Goal: Transaction & Acquisition: Purchase product/service

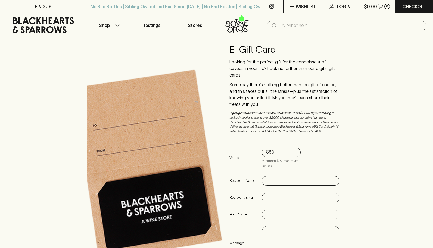
click at [268, 148] on input "$50" at bounding box center [281, 152] width 30 height 9
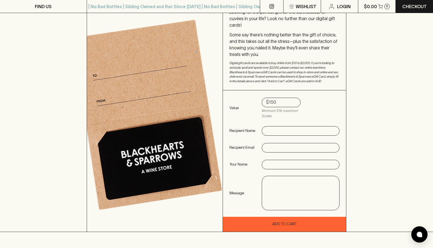
scroll to position [55, 0]
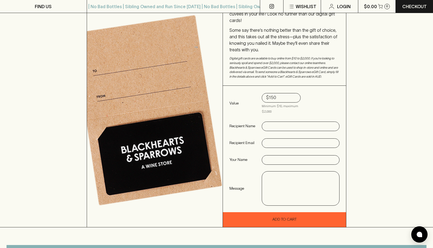
type input "$150"
click at [286, 122] on input "text" at bounding box center [300, 126] width 69 height 9
type input "[PERSON_NAME]"
click at [267, 139] on input "text" at bounding box center [300, 143] width 69 height 9
paste input "[EMAIL_ADDRESS][DOMAIN_NAME]"
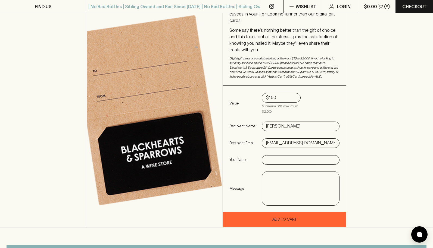
type input "[EMAIL_ADDRESS][DOMAIN_NAME]"
click at [294, 122] on input "[PERSON_NAME]" at bounding box center [300, 126] width 69 height 9
type input "[PERSON_NAME]"
click at [283, 156] on input "text" at bounding box center [300, 160] width 69 height 9
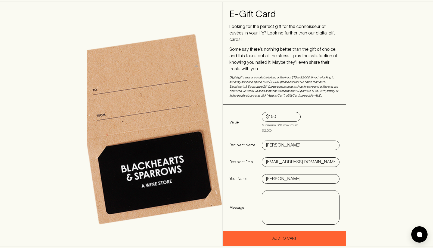
scroll to position [36, 0]
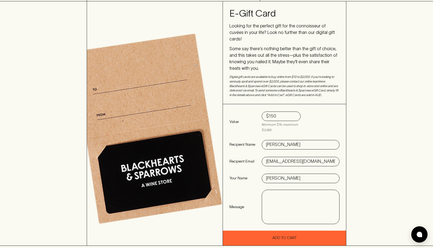
type input "[PERSON_NAME]"
click at [313, 194] on textarea at bounding box center [301, 206] width 70 height 25
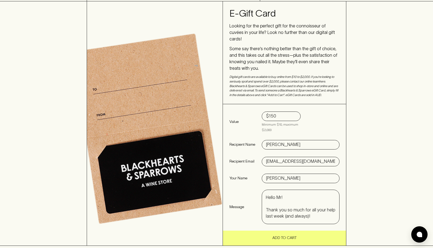
type textarea "Hello Mr! Thank you so much for all your help last week (and always)! Appreciat…"
click at [306, 231] on button "Add To Cart" at bounding box center [284, 238] width 123 height 15
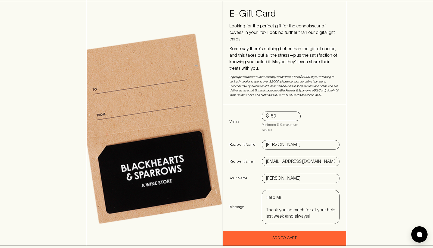
type input "$50"
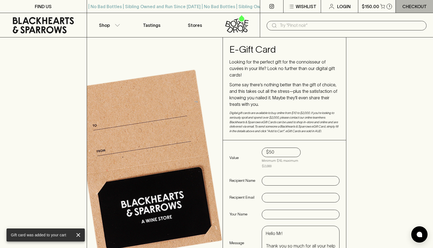
click at [411, 4] on p "Checkout" at bounding box center [414, 6] width 24 height 7
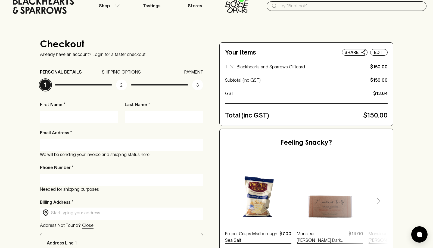
scroll to position [18, 0]
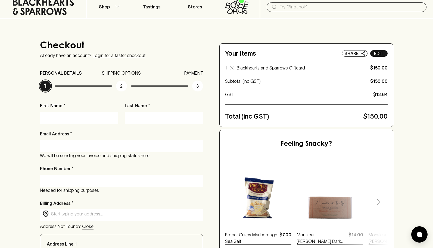
click at [373, 52] on button "Edit" at bounding box center [378, 53] width 17 height 7
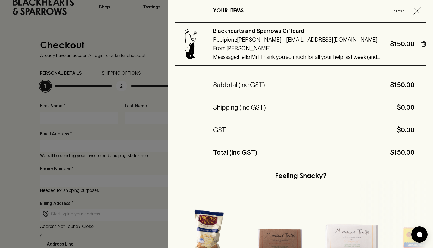
click at [243, 52] on h6 "From: [PERSON_NAME]" at bounding box center [298, 48] width 170 height 9
click at [28, 74] on div at bounding box center [216, 124] width 433 height 248
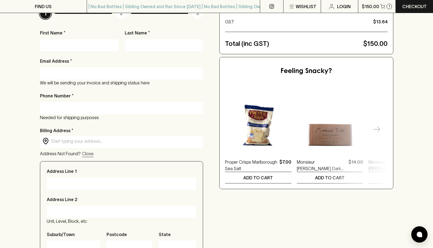
scroll to position [0, 0]
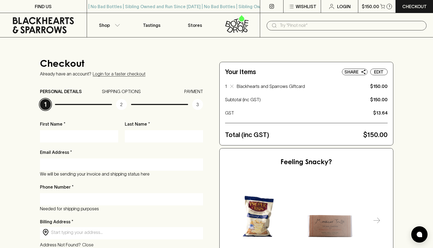
click at [22, 71] on div "Checkout Already have an account? Login for a faster checkout PERSONAL DETAILS …" at bounding box center [216, 244] width 433 height 415
click at [383, 8] on icon "button" at bounding box center [382, 6] width 5 height 5
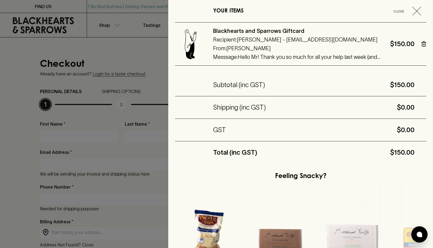
click at [369, 57] on h6 "Messsage: Hello Mr! Thank you so much for all your help last week (and always)!…" at bounding box center [298, 57] width 170 height 9
click at [265, 32] on h6 "Blackhearts and Sparrows Giftcard" at bounding box center [298, 31] width 170 height 9
click at [21, 104] on div at bounding box center [216, 124] width 433 height 248
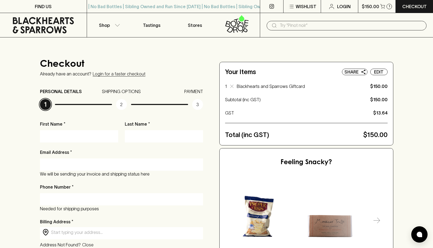
click at [50, 136] on input "First Name *" at bounding box center [79, 136] width 70 height 9
type input "Jordan"
type input "Drysdale"
type input "[EMAIL_ADDRESS][PERSON_NAME][DOMAIN_NAME]"
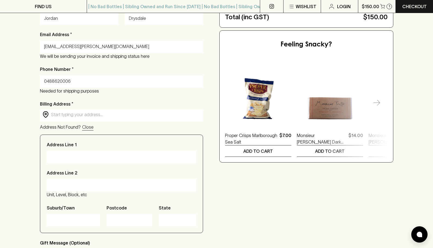
scroll to position [122, 0]
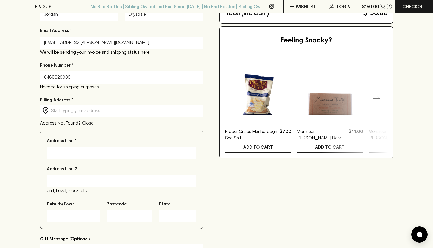
click at [76, 115] on div "​ ​" at bounding box center [121, 110] width 163 height 11
type input "0488620006"
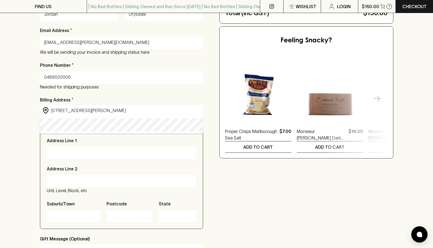
type input "[STREET_ADDRESS][PERSON_NAME]"
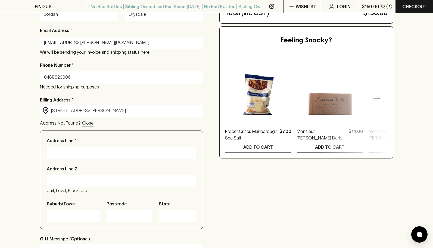
type input "[STREET_ADDRESS][PERSON_NAME]"
type input "Thornbury"
type input "3071"
type input "Victoria"
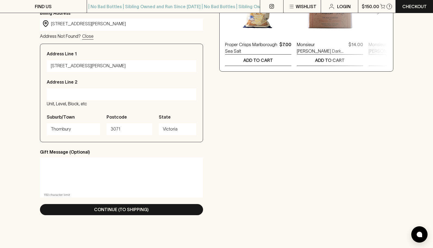
scroll to position [230, 0]
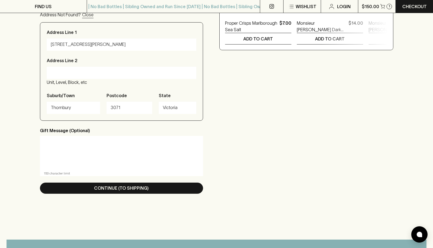
type input "[STREET_ADDRESS][PERSON_NAME]"
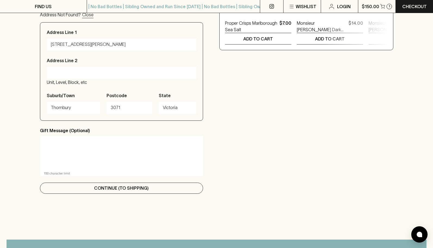
click at [109, 188] on p "Continue (To Shipping)" at bounding box center [121, 188] width 55 height 7
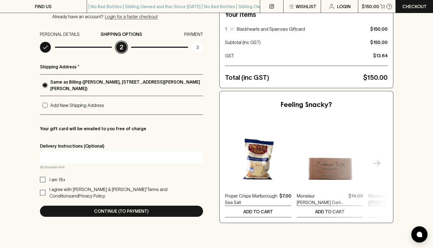
scroll to position [61, 0]
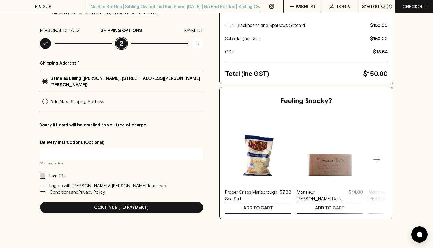
click at [42, 176] on input "I am 18+" at bounding box center [42, 175] width 5 height 5
checkbox input "true"
click at [43, 186] on input "I agree with [PERSON_NAME] & [PERSON_NAME]’ Terms and Conditions and Privacy Po…" at bounding box center [42, 188] width 5 height 5
checkbox input "true"
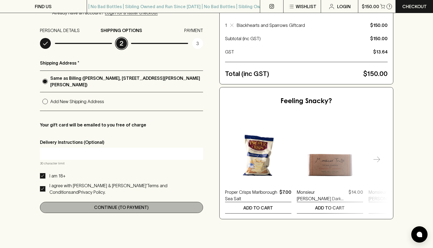
click at [162, 202] on button "Continue (To Payment)" at bounding box center [121, 207] width 163 height 11
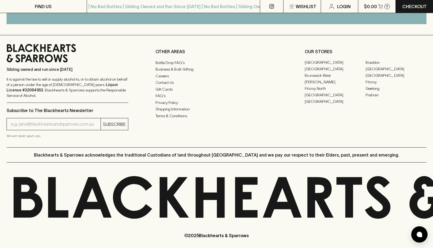
scroll to position [433, 0]
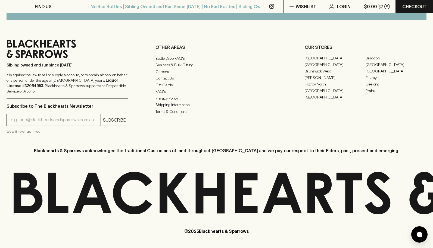
click at [353, 198] on icon at bounding box center [381, 193] width 734 height 43
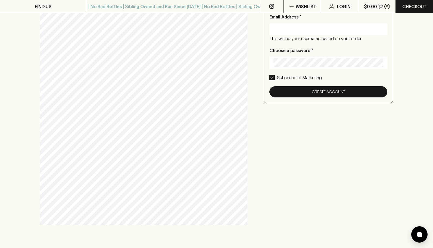
scroll to position [71, 0]
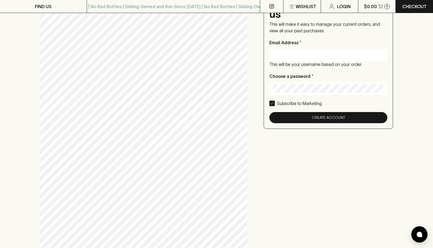
click at [353, 198] on div "Create an account with us This will make it easy to manage your current orders,…" at bounding box center [216, 119] width 353 height 263
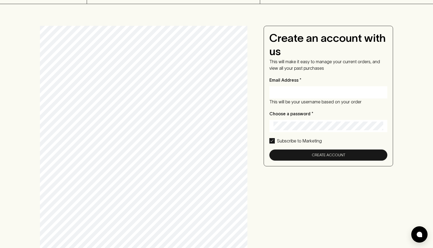
scroll to position [28, 0]
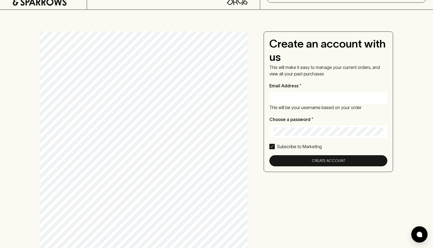
click at [36, 65] on div "Create an account with us This will make it easy to manage your current orders,…" at bounding box center [216, 163] width 433 height 306
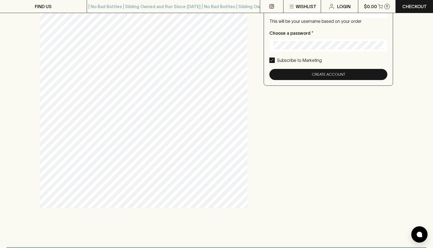
scroll to position [115, 0]
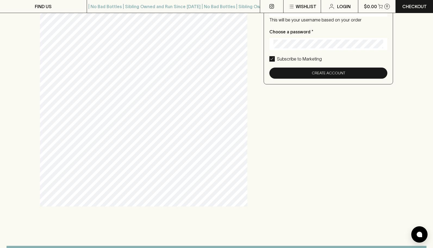
click at [237, 207] on div "Create an account with us This will make it easy to manage your current orders,…" at bounding box center [216, 75] width 433 height 306
click at [20, 131] on div "Create an account with us This will make it easy to manage your current orders,…" at bounding box center [216, 75] width 433 height 306
click at [350, 169] on div "Create an account with us This will make it easy to manage your current orders,…" at bounding box center [216, 75] width 353 height 263
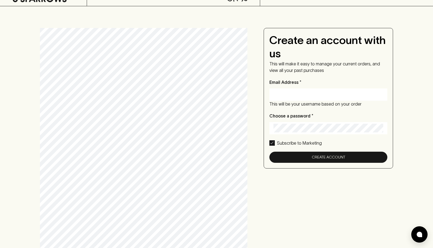
scroll to position [30, 0]
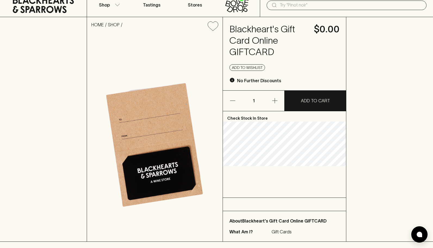
scroll to position [14, 0]
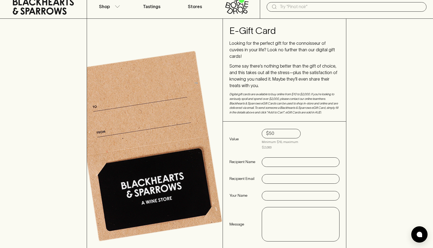
scroll to position [13, 0]
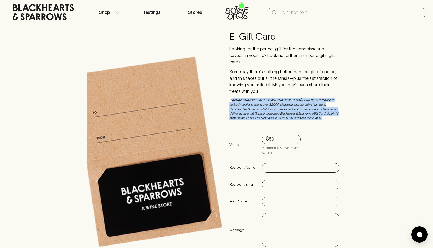
drag, startPoint x: 338, startPoint y: 111, endPoint x: 231, endPoint y: 93, distance: 108.4
click at [231, 98] on p "Digital gift cards are available to buy online from $10 to $2,000. If you‘re lo…" at bounding box center [284, 109] width 110 height 23
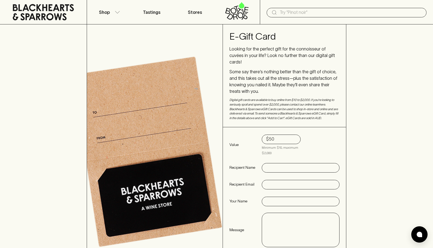
click at [354, 122] on div "E-Gift Card Looking for the perfect gift for the connoisseur of cuvées in your …" at bounding box center [216, 146] width 433 height 245
